Goal: Task Accomplishment & Management: Manage account settings

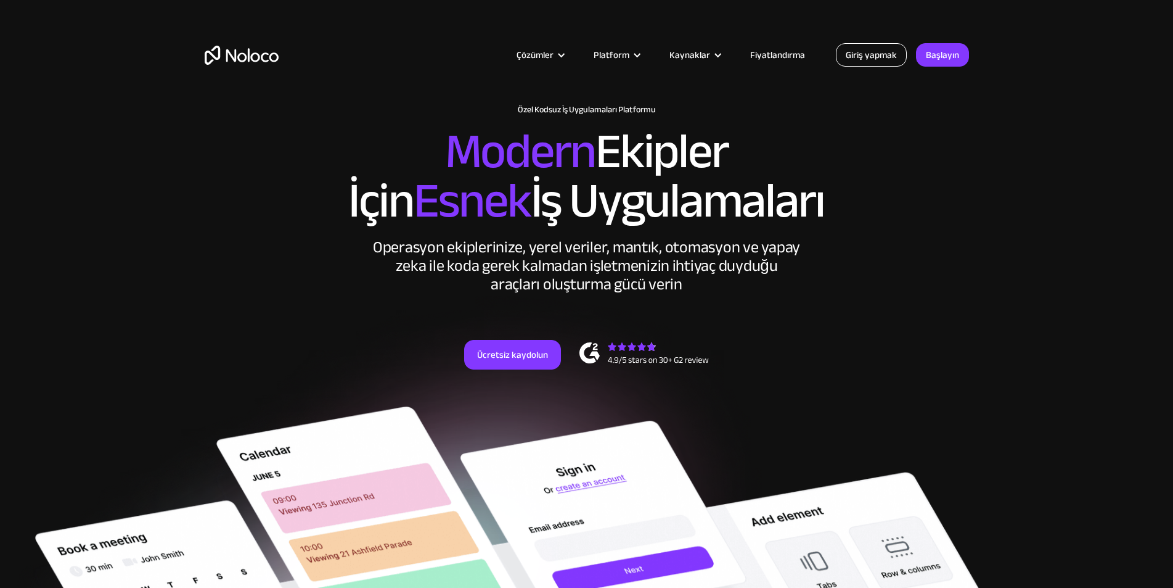
click at [866, 58] on font "Giriş yapmak" at bounding box center [871, 54] width 51 height 17
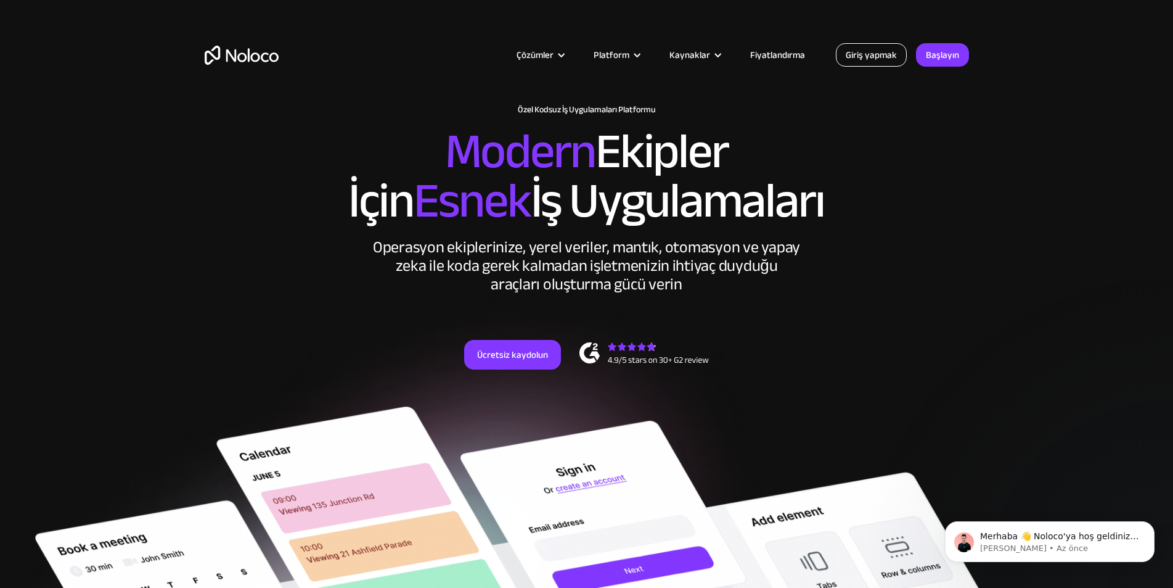
click at [849, 56] on font "Giriş yapmak" at bounding box center [871, 54] width 51 height 17
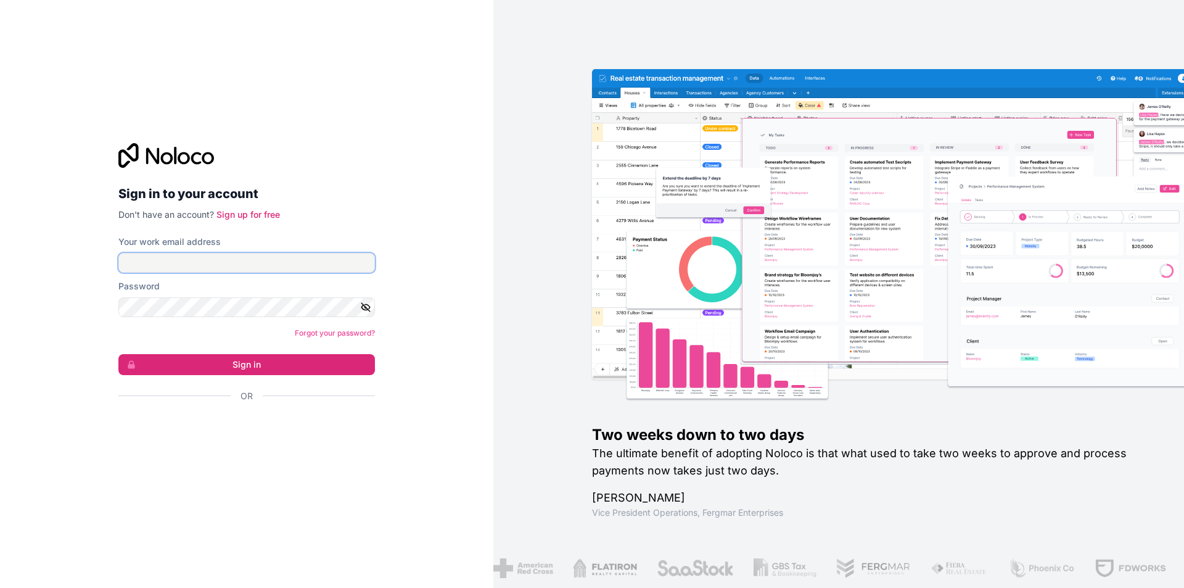
click at [184, 270] on input "Your work email address" at bounding box center [246, 263] width 257 height 20
click at [248, 264] on input "Your work email address" at bounding box center [246, 263] width 257 height 20
click at [263, 255] on input "Your work email address" at bounding box center [246, 263] width 257 height 20
click at [201, 264] on input "Your work email address" at bounding box center [246, 263] width 257 height 20
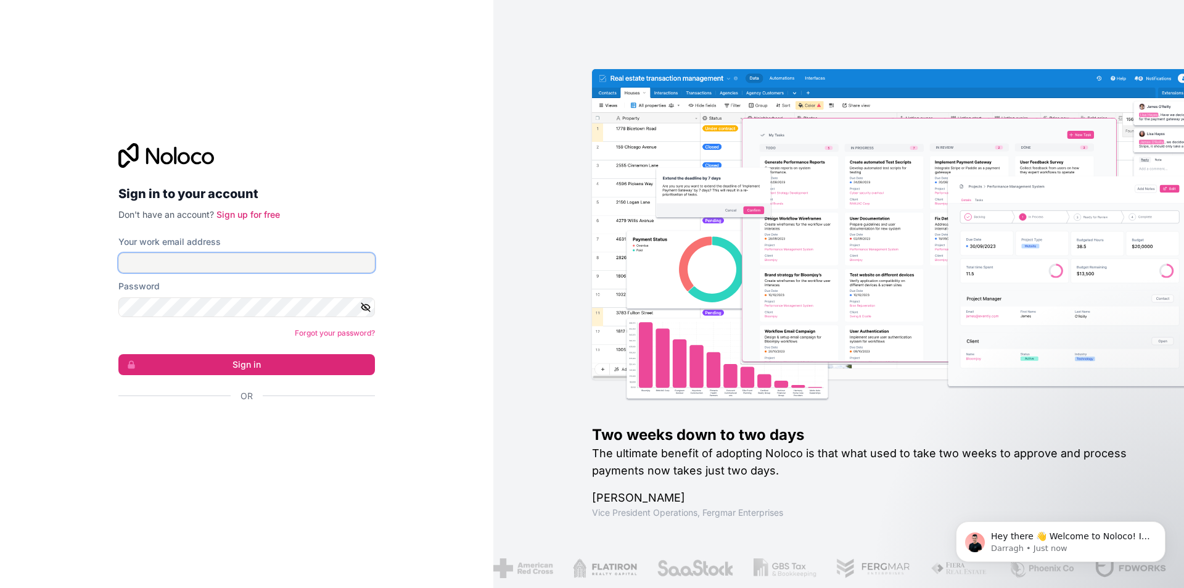
click at [220, 269] on input "Your work email address" at bounding box center [246, 263] width 257 height 20
type input "seren@yenirota.com"
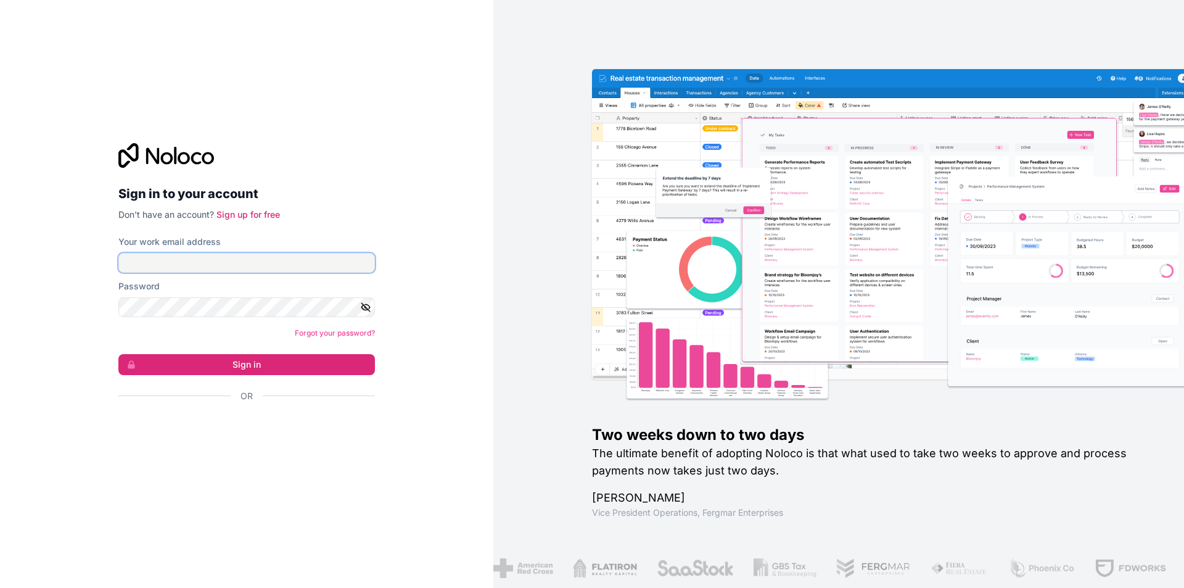
click at [218, 255] on input "Your work email address" at bounding box center [246, 263] width 257 height 20
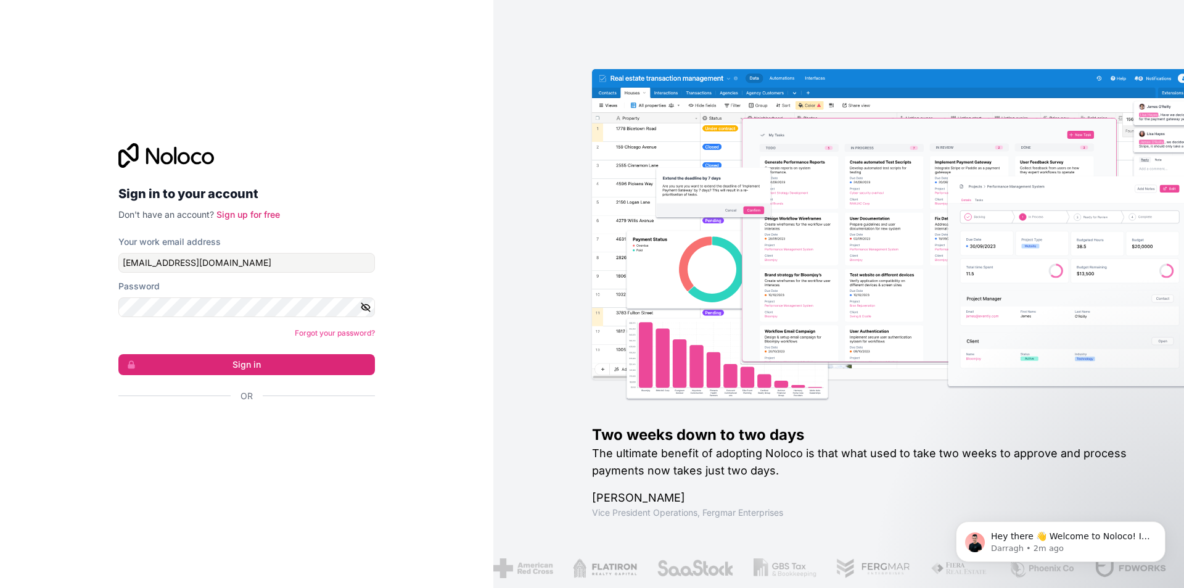
drag, startPoint x: 1156, startPoint y: 0, endPoint x: 932, endPoint y: 92, distance: 242.5
click at [932, 92] on img at bounding box center [907, 224] width 631 height 310
click at [254, 363] on button "Sign in" at bounding box center [246, 364] width 257 height 21
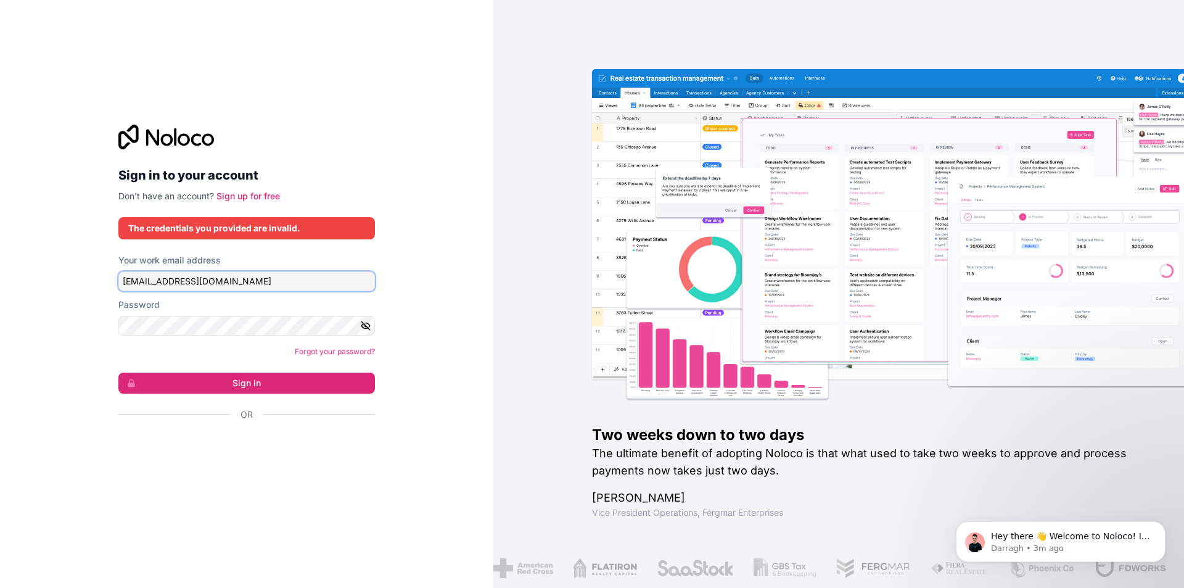
click at [193, 279] on input "seren@yenirota.com" at bounding box center [246, 281] width 257 height 20
type input "seren@yenirotaegitim.com"
click at [249, 379] on button "Sign in" at bounding box center [246, 382] width 257 height 21
click at [239, 388] on button "Sign in" at bounding box center [246, 382] width 257 height 21
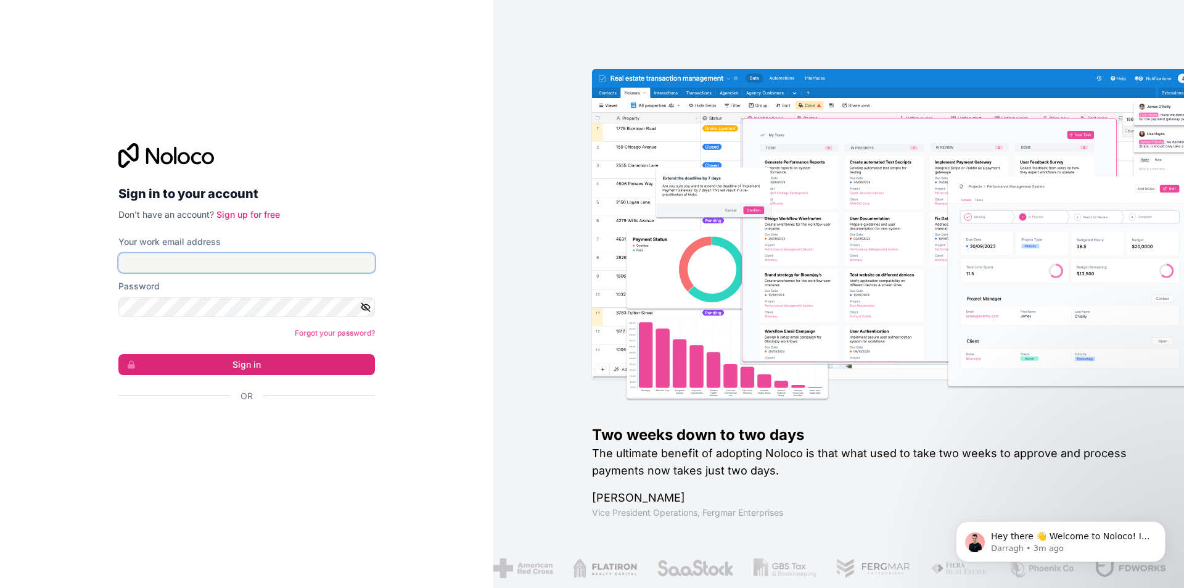
click at [236, 261] on input "Your work email address" at bounding box center [246, 263] width 257 height 20
type input "seren@yenirotaegitim.com"
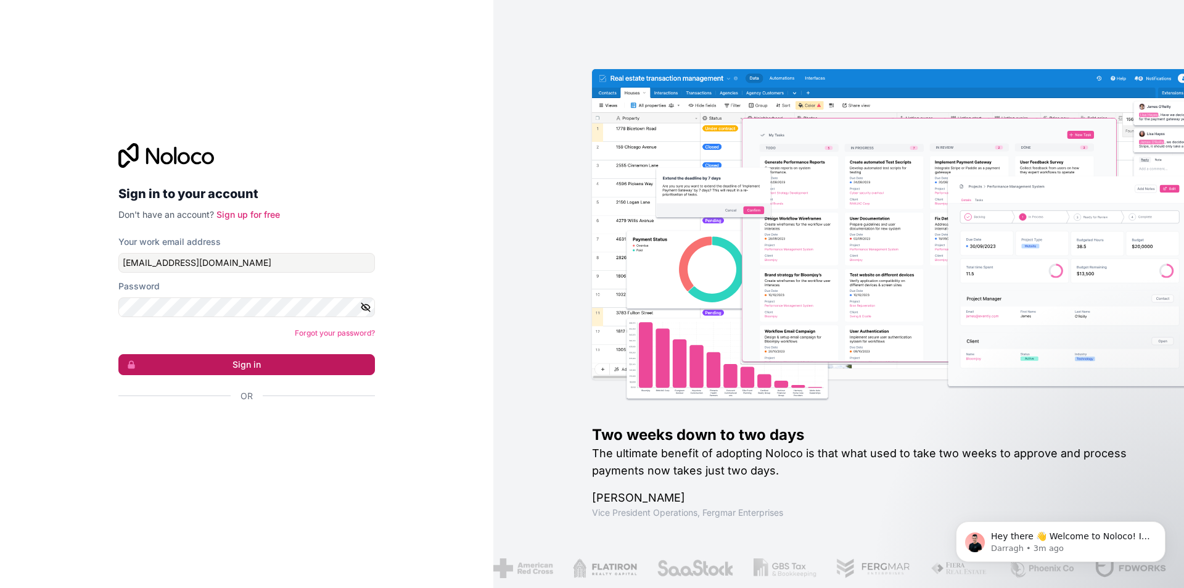
click at [236, 363] on button "Sign in" at bounding box center [246, 364] width 257 height 21
